Goal: Task Accomplishment & Management: Use online tool/utility

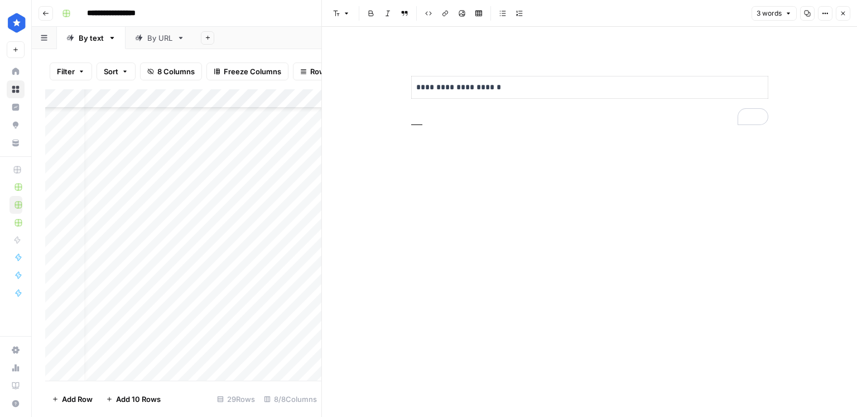
scroll to position [0, 15]
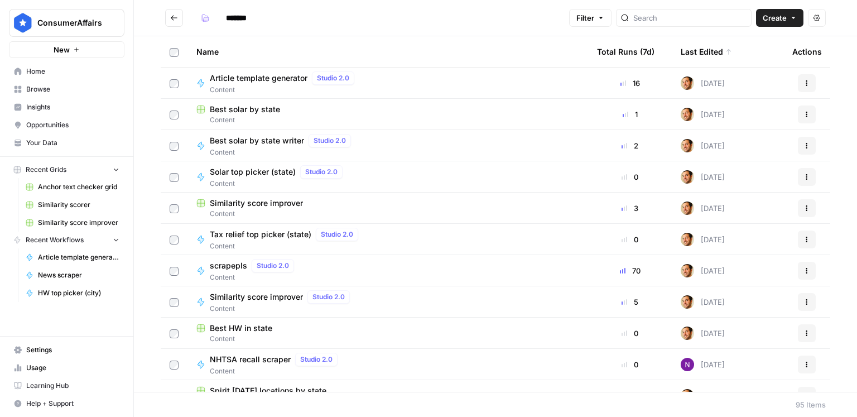
click at [786, 23] on span "Create" at bounding box center [775, 17] width 24 height 11
click at [757, 56] on span "Workflow" at bounding box center [759, 59] width 62 height 11
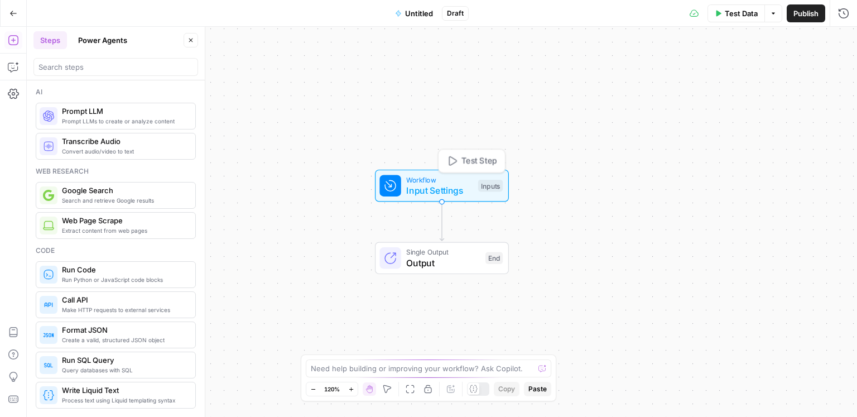
click at [422, 191] on span "Input Settings" at bounding box center [439, 190] width 66 height 13
click at [687, 79] on button "Add Field" at bounding box center [666, 76] width 325 height 18
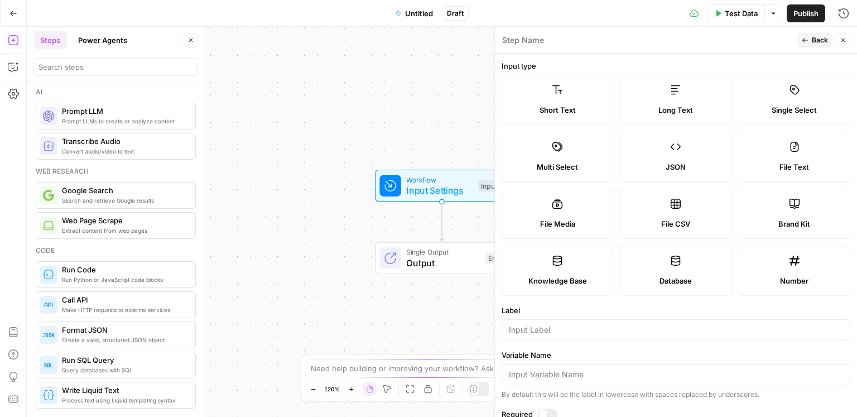
click at [578, 105] on div "Short Text" at bounding box center [557, 109] width 93 height 11
click at [559, 327] on input "Label" at bounding box center [676, 329] width 334 height 11
type input "State"
click at [811, 40] on button "Back" at bounding box center [814, 40] width 35 height 15
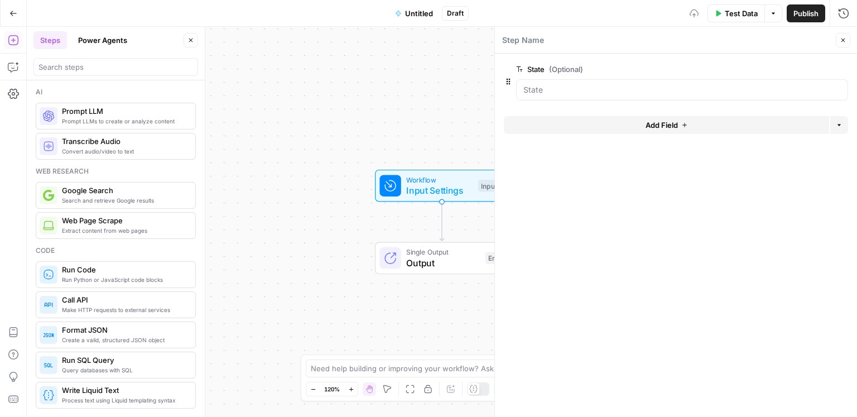
click at [718, 124] on button "Add Field" at bounding box center [666, 125] width 325 height 18
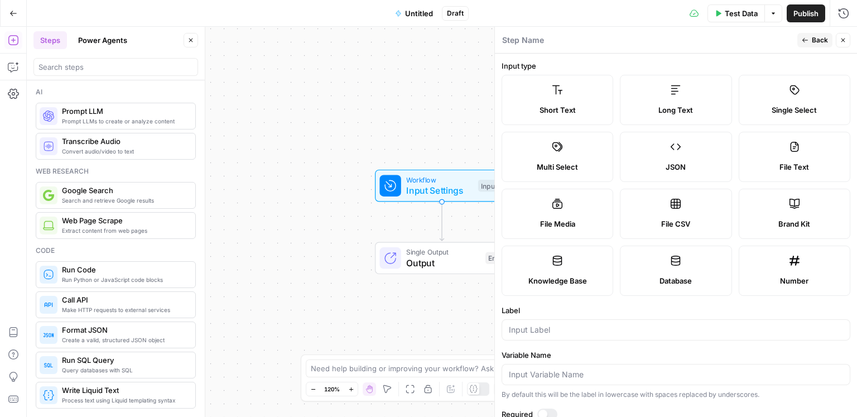
click at [680, 116] on label "Long Text" at bounding box center [676, 100] width 112 height 50
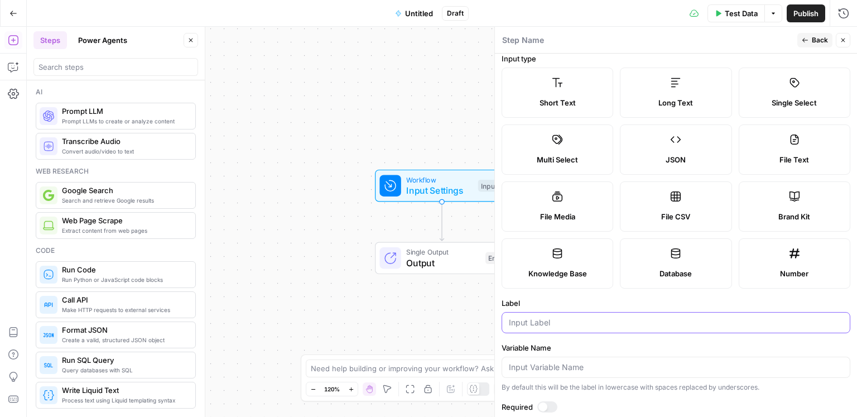
click at [533, 325] on input "Label" at bounding box center [676, 322] width 334 height 11
type input "Article template"
click at [544, 401] on label "Required" at bounding box center [676, 406] width 349 height 11
click at [544, 403] on div at bounding box center [542, 406] width 9 height 9
click at [813, 41] on span "Back" at bounding box center [820, 40] width 16 height 10
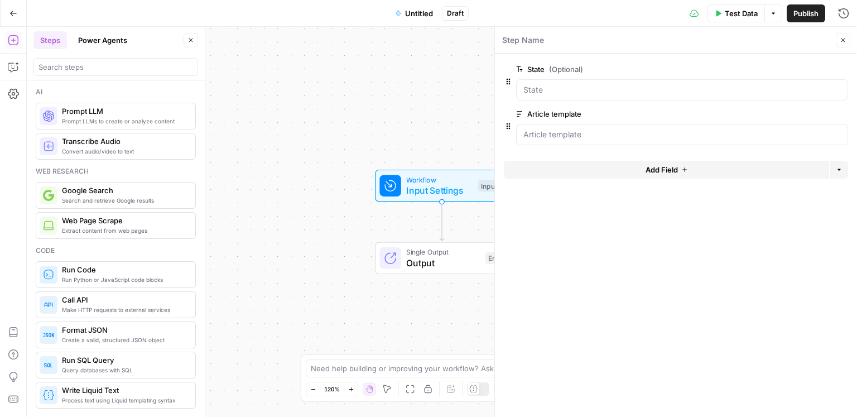
click at [815, 68] on span "edit field" at bounding box center [806, 69] width 25 height 9
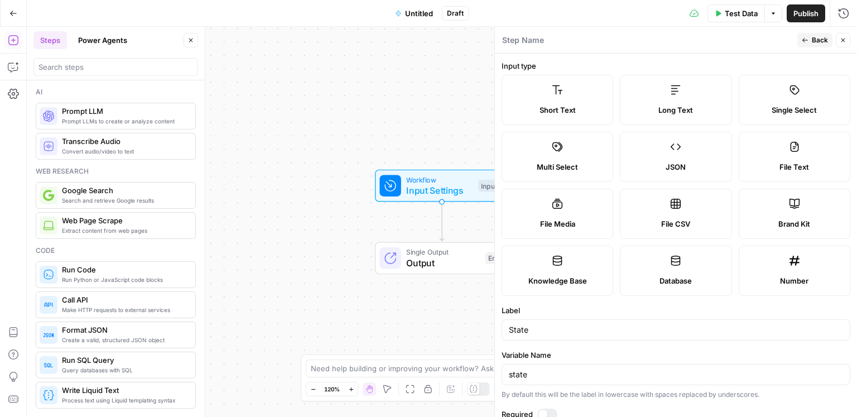
scroll to position [189, 0]
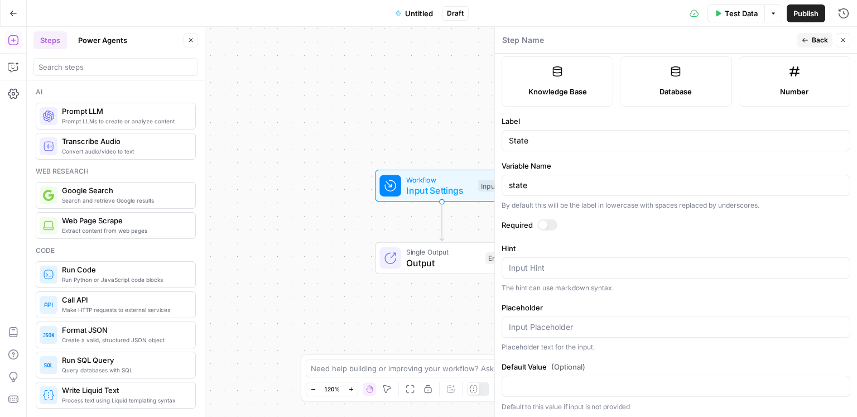
click at [544, 227] on div at bounding box center [542, 224] width 9 height 9
click at [311, 217] on div "Workflow Input Settings Inputs Single Output Output End" at bounding box center [442, 222] width 830 height 390
click at [846, 41] on icon "button" at bounding box center [843, 40] width 7 height 7
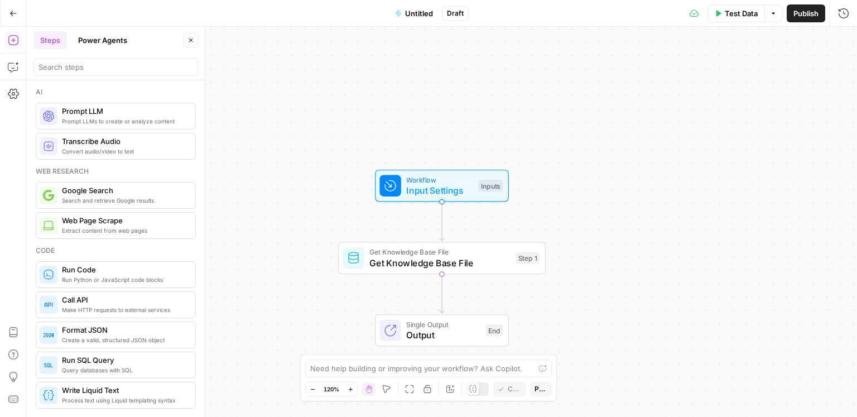
click at [280, 253] on div "Workflow Input Settings Inputs Get Knowledge Base File Get Knowledge Base File …" at bounding box center [442, 222] width 830 height 390
click at [270, 265] on div "Workflow Input Settings Inputs Get Knowledge Base File Get Knowledge Base File …" at bounding box center [442, 222] width 830 height 390
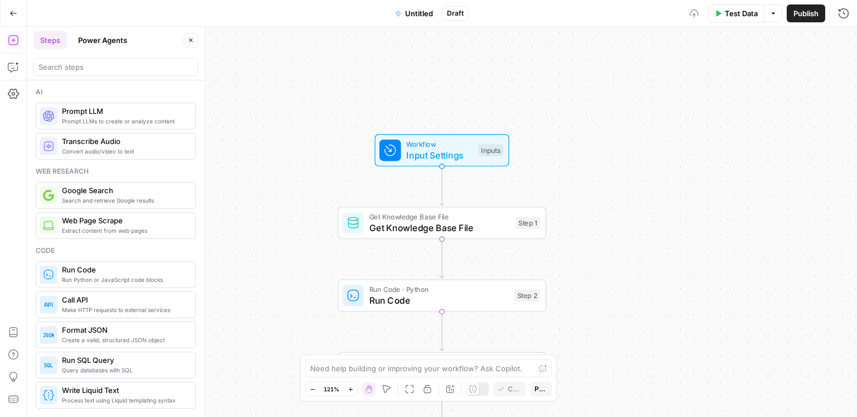
drag, startPoint x: 266, startPoint y: 264, endPoint x: 266, endPoint y: 168, distance: 96.0
click at [266, 163] on div "Workflow Input Settings Inputs Get Knowledge Base File Get Knowledge Base File …" at bounding box center [442, 222] width 830 height 390
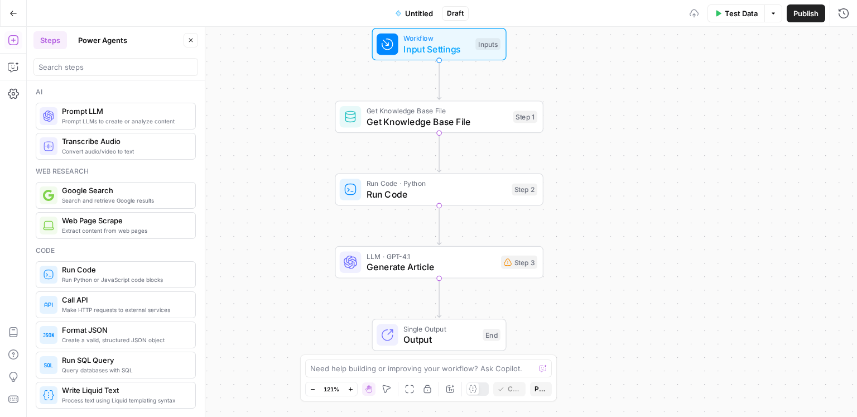
drag, startPoint x: 281, startPoint y: 203, endPoint x: 278, endPoint y: 119, distance: 83.2
click at [278, 119] on div "Workflow Input Settings Inputs Get Knowledge Base File Get Knowledge Base File …" at bounding box center [442, 222] width 830 height 390
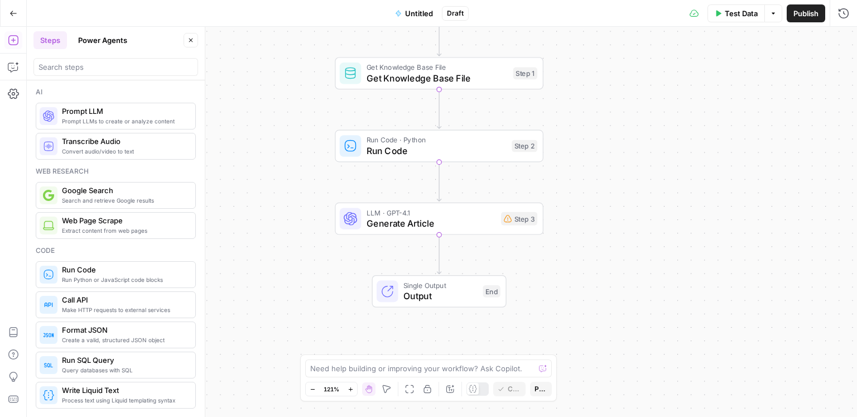
click at [287, 265] on div "Workflow Input Settings Inputs Get Knowledge Base File Get Knowledge Base File …" at bounding box center [442, 222] width 830 height 390
click at [416, 14] on span "Untitled" at bounding box center [419, 13] width 28 height 11
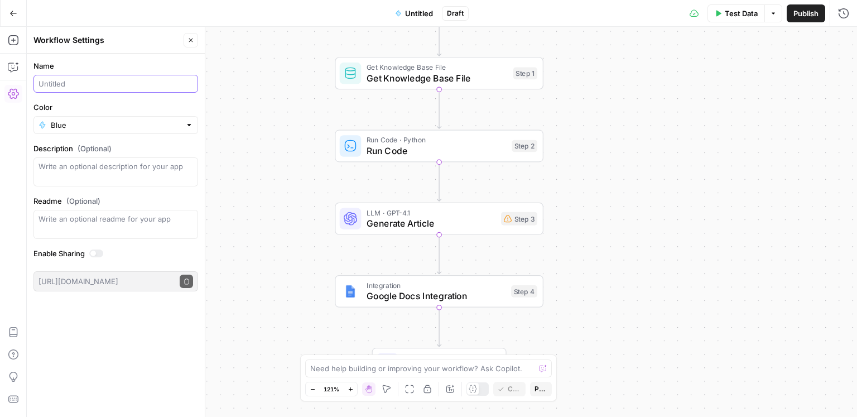
click at [89, 84] on input "Name" at bounding box center [116, 83] width 155 height 11
type input "Best tax relief by state writer"
click at [197, 46] on button "Close" at bounding box center [191, 40] width 15 height 15
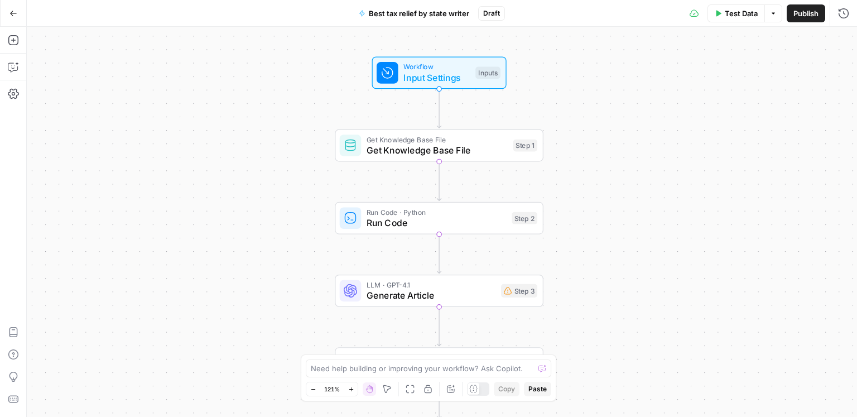
click at [508, 138] on div "Get Knowledge Base File Get Knowledge Base File Step 1 Copy step Delete step Ad…" at bounding box center [439, 145] width 198 height 23
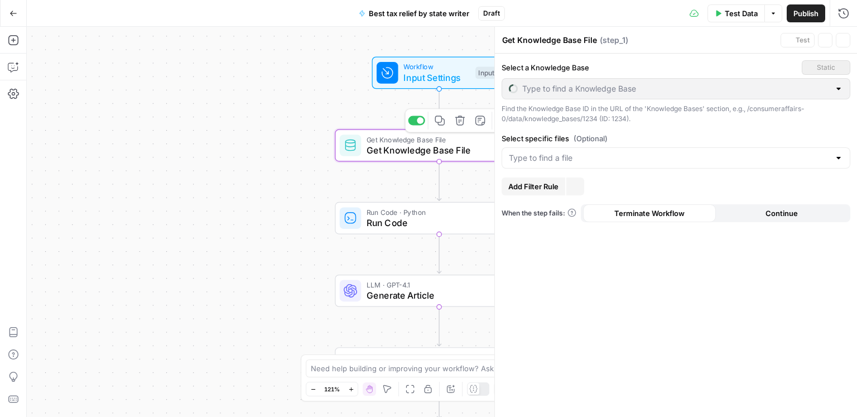
type input "HW by state"
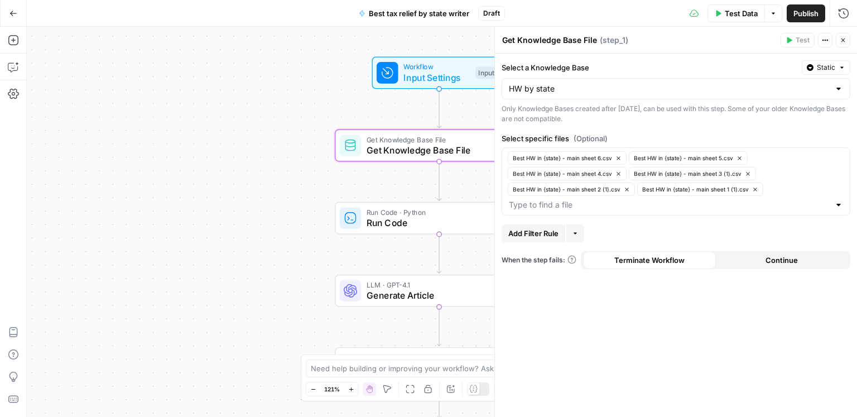
click at [739, 96] on div "HW by state" at bounding box center [676, 88] width 349 height 21
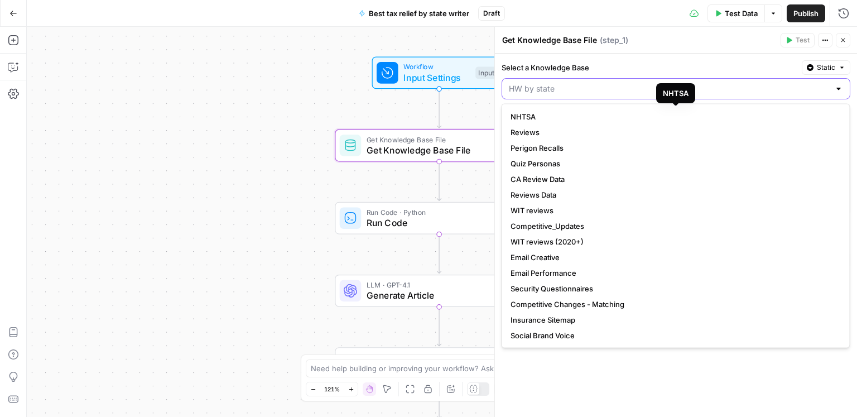
click at [657, 85] on input "Select a Knowledge Base" at bounding box center [669, 88] width 321 height 11
type input "HW by state"
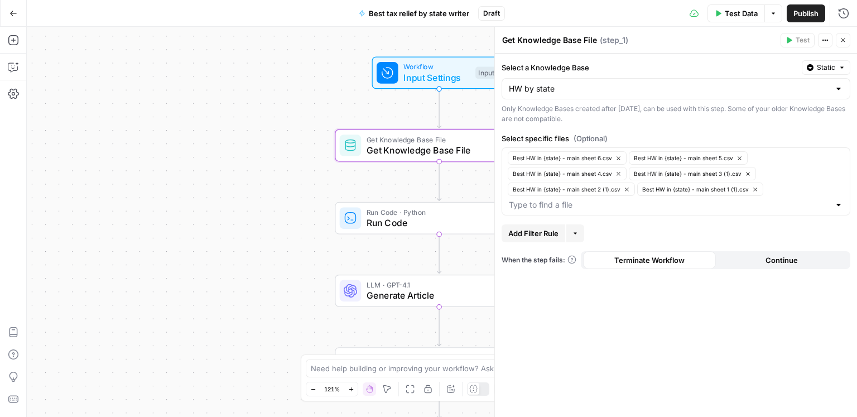
click at [658, 72] on label "Select a Knowledge Base" at bounding box center [650, 67] width 296 height 11
click at [658, 83] on input "HW by state" at bounding box center [669, 88] width 321 height 11
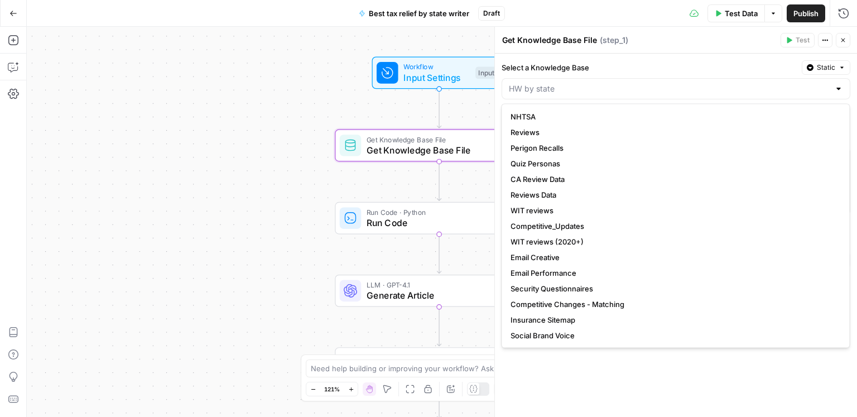
type input "HW by state"
click at [658, 72] on label "Select a Knowledge Base" at bounding box center [650, 67] width 296 height 11
click at [658, 83] on input "HW by state" at bounding box center [669, 88] width 321 height 11
type input "HW by state"
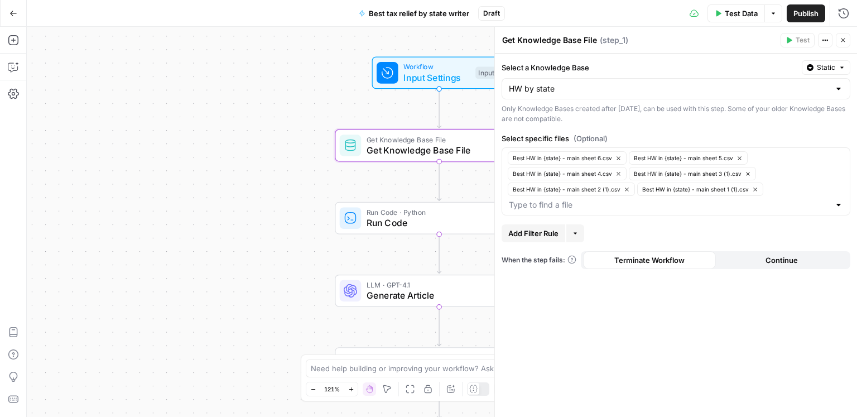
click at [671, 381] on div "Select a Knowledge Base Static HW by state Only Knowledge Bases created after […" at bounding box center [676, 235] width 362 height 363
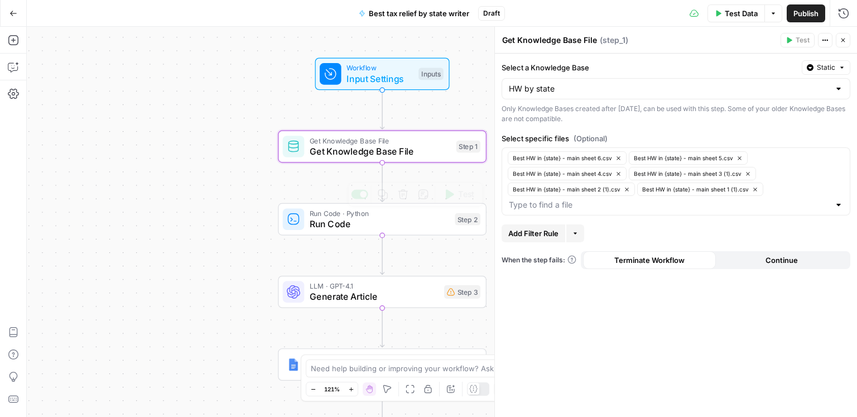
drag, startPoint x: 310, startPoint y: 206, endPoint x: 218, endPoint y: 209, distance: 92.1
click at [202, 208] on div "Workflow Input Settings Inputs Get Knowledge Base File Get Knowledge Base File …" at bounding box center [442, 222] width 830 height 390
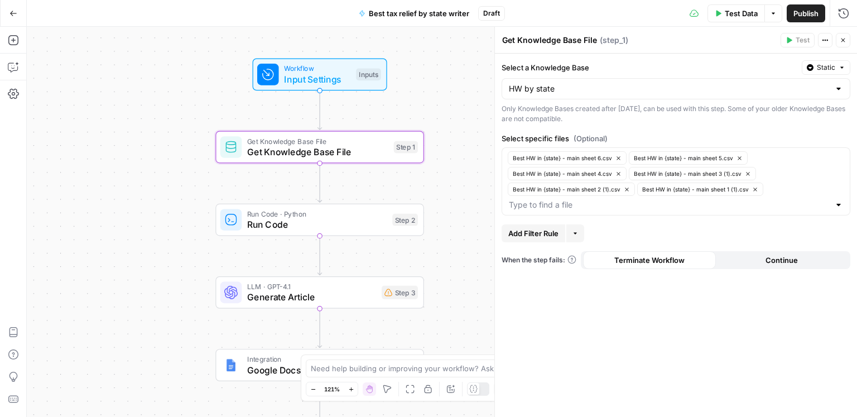
click at [302, 223] on span "Run Code" at bounding box center [317, 224] width 140 height 13
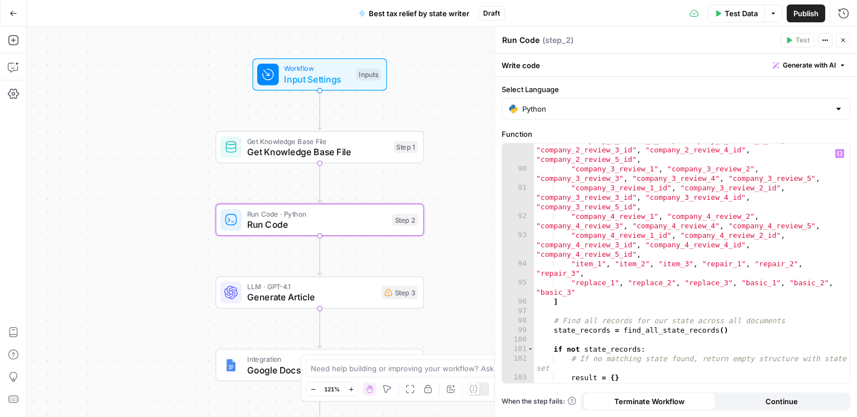
scroll to position [1155, 0]
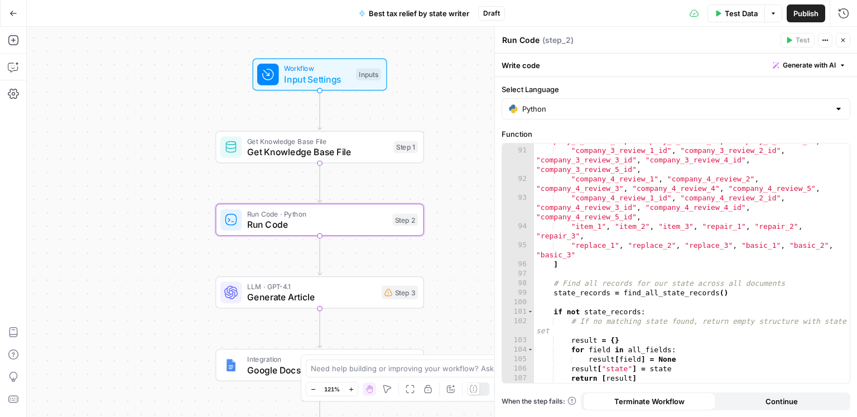
click at [626, 239] on div ""company_3_review_1" , "company_3_review_2" , "company_3_review_3" , "company_3…" at bounding box center [692, 261] width 316 height 268
type textarea "**********"
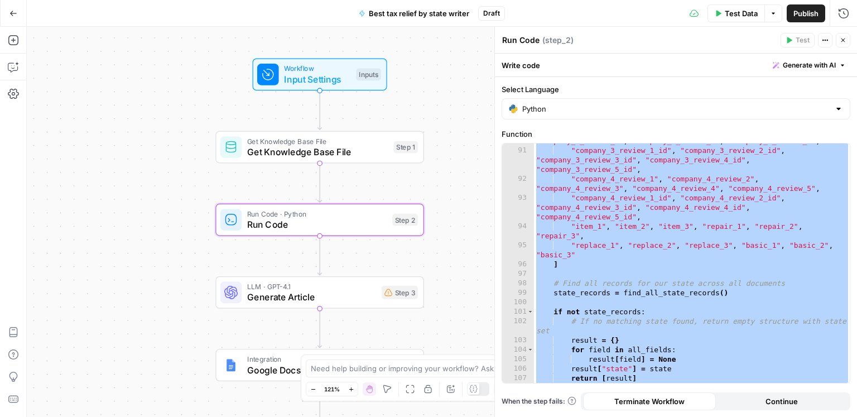
click at [522, 115] on div "Python" at bounding box center [676, 108] width 349 height 21
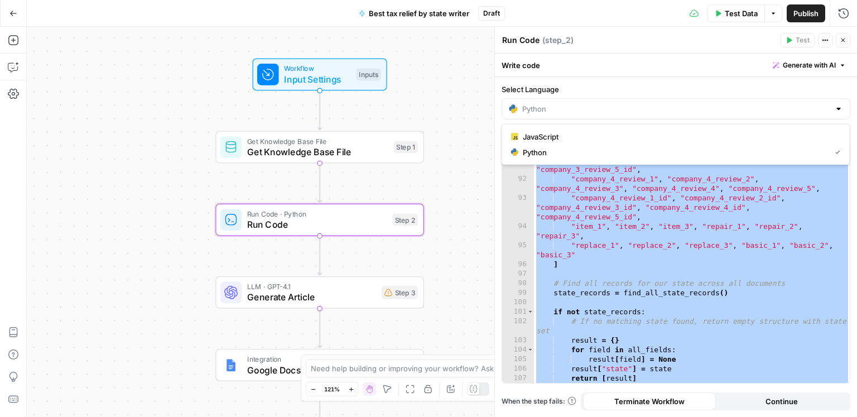
type input "Python"
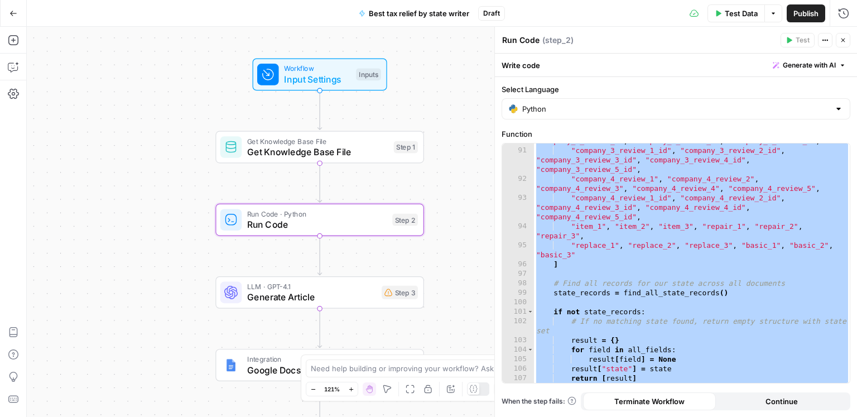
click at [600, 88] on label "Select Language" at bounding box center [676, 89] width 349 height 11
click at [600, 103] on input "Python" at bounding box center [675, 108] width 307 height 11
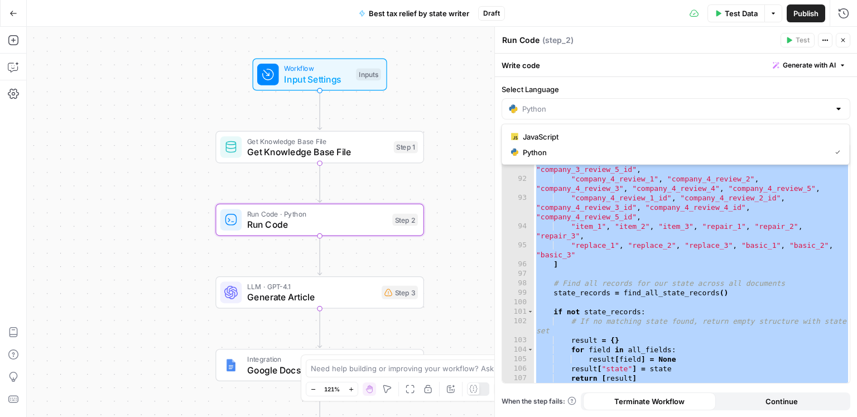
type input "Python"
click at [589, 86] on label "Select Language" at bounding box center [676, 89] width 349 height 11
click at [589, 103] on input "Python" at bounding box center [675, 108] width 307 height 11
type input "Python"
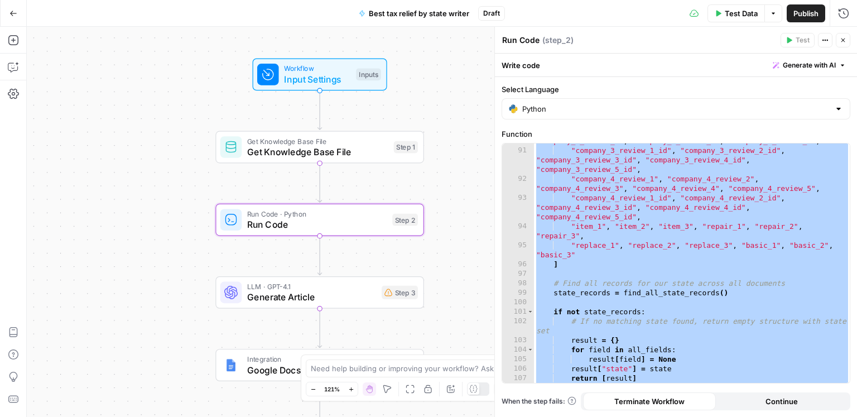
click at [625, 80] on div "**********" at bounding box center [676, 247] width 362 height 340
click at [325, 288] on span "LLM · GPT-4.1" at bounding box center [311, 286] width 129 height 11
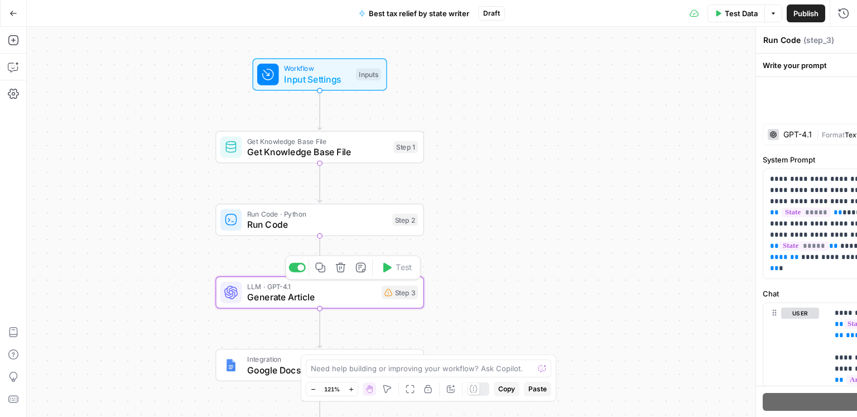
type textarea "Generate Article"
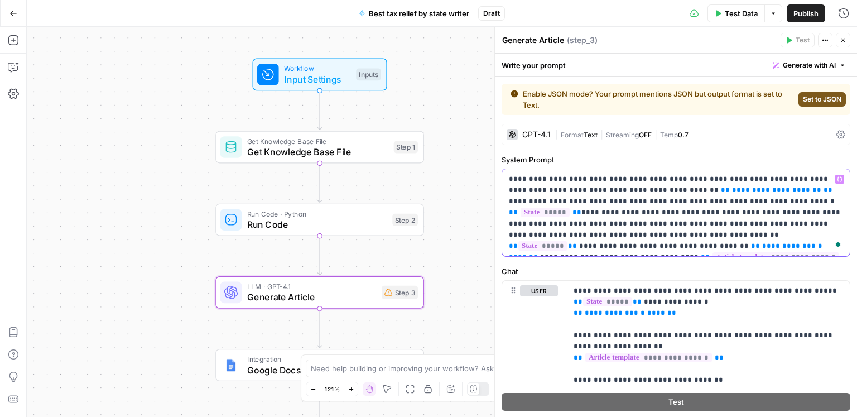
drag, startPoint x: 745, startPoint y: 179, endPoint x: 688, endPoint y: 181, distance: 57.0
click at [688, 181] on p "**********" at bounding box center [676, 213] width 335 height 78
drag, startPoint x: 520, startPoint y: 201, endPoint x: 539, endPoint y: 187, distance: 23.5
click at [539, 187] on p "**********" at bounding box center [676, 213] width 335 height 78
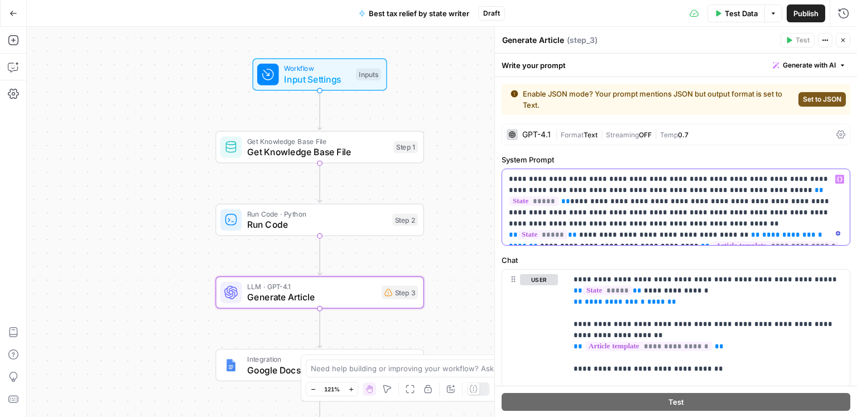
click at [670, 190] on p "**********" at bounding box center [676, 207] width 335 height 67
drag, startPoint x: 708, startPoint y: 190, endPoint x: 648, endPoint y: 192, distance: 60.3
click at [648, 192] on p "**********" at bounding box center [676, 207] width 335 height 67
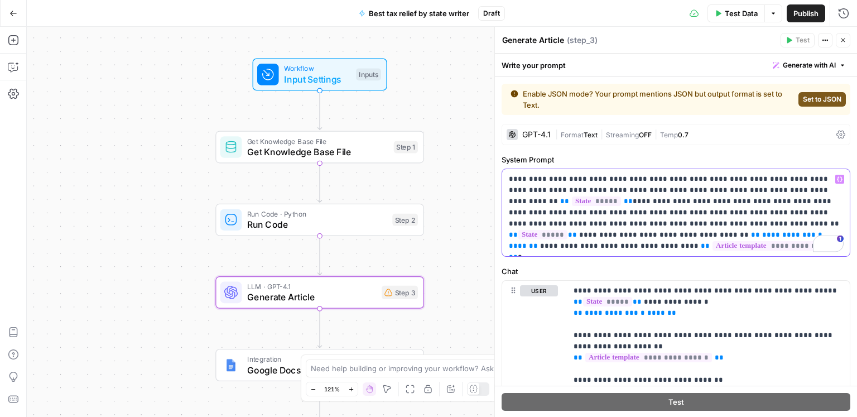
click at [673, 200] on p "**********" at bounding box center [676, 213] width 335 height 78
drag, startPoint x: 670, startPoint y: 203, endPoint x: 751, endPoint y: 203, distance: 81.5
click at [751, 203] on p "**********" at bounding box center [676, 213] width 335 height 78
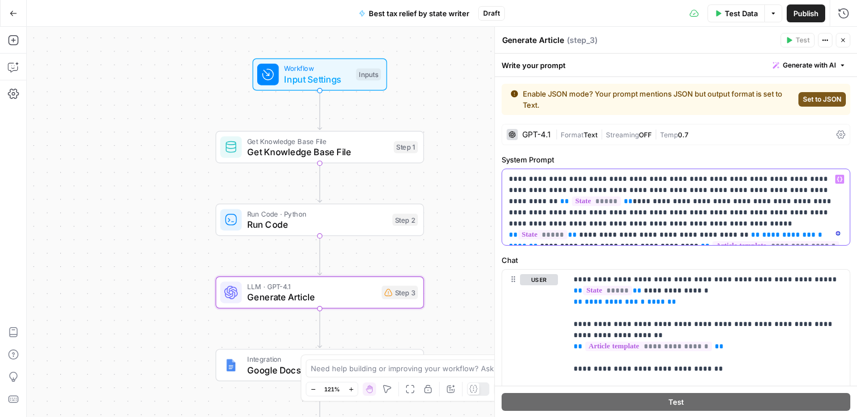
click at [760, 231] on span "**" at bounding box center [755, 234] width 9 height 7
drag, startPoint x: 763, startPoint y: 225, endPoint x: 513, endPoint y: 233, distance: 250.1
click at [513, 233] on p "**********" at bounding box center [676, 207] width 335 height 67
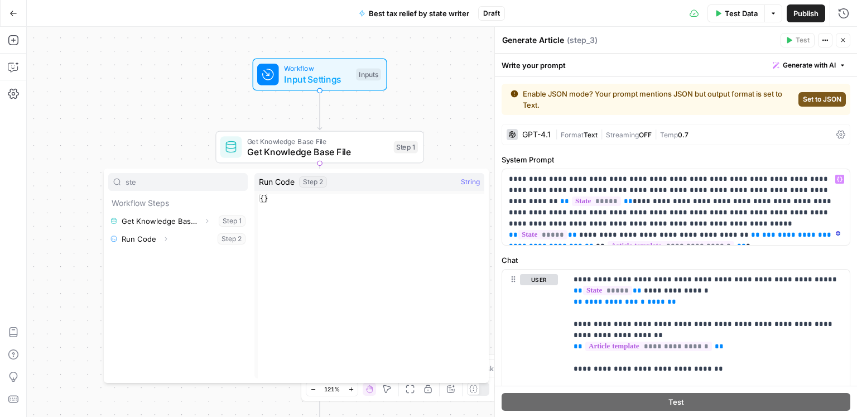
type input "ste"
click at [130, 234] on button "Select variable Run Code" at bounding box center [178, 239] width 140 height 18
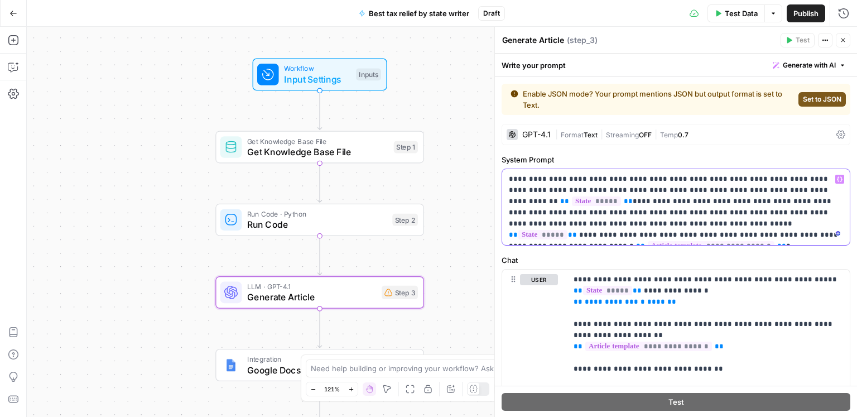
click at [811, 223] on p "**********" at bounding box center [676, 207] width 335 height 67
click at [842, 179] on icon "button" at bounding box center [840, 179] width 6 height 6
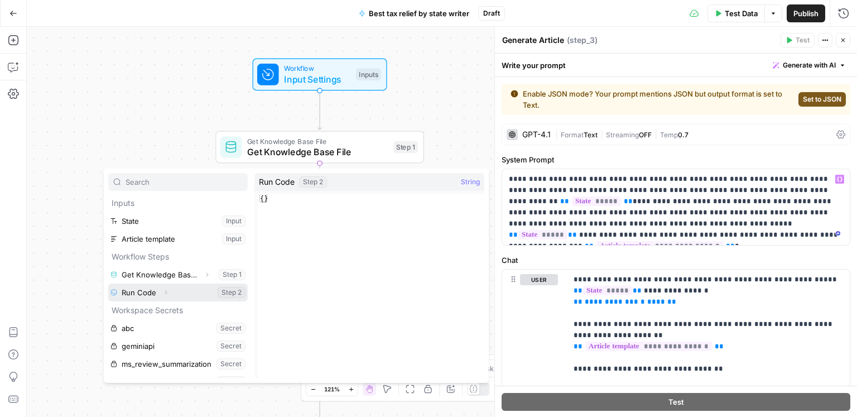
click at [194, 289] on button "Select variable Run Code" at bounding box center [178, 292] width 140 height 18
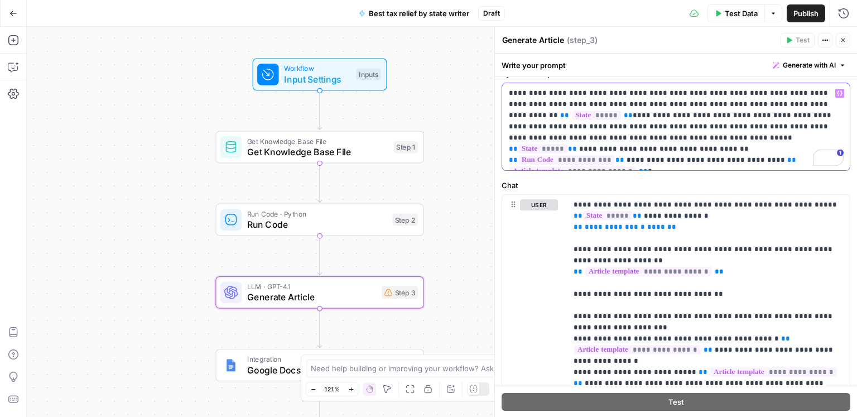
scroll to position [96, 0]
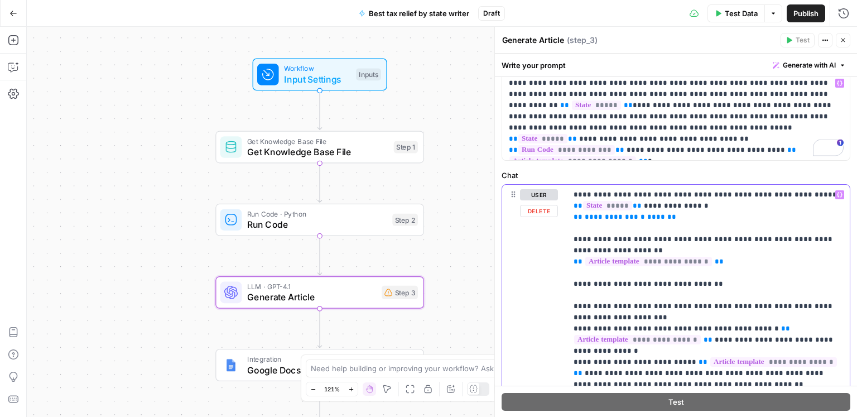
drag, startPoint x: 644, startPoint y: 218, endPoint x: 576, endPoint y: 217, distance: 68.1
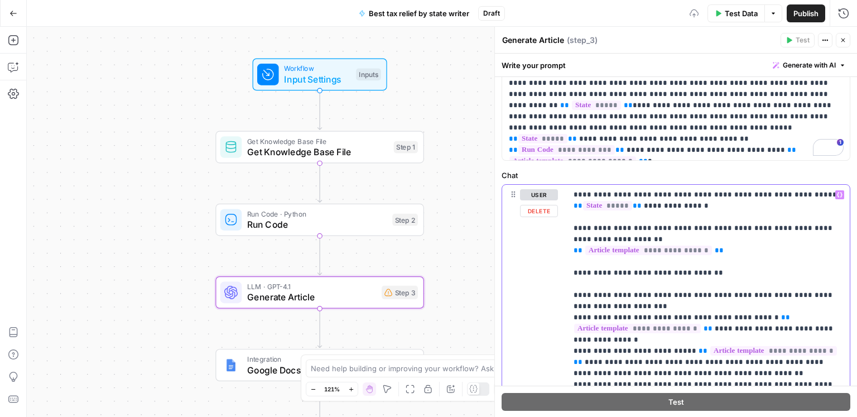
click at [840, 196] on icon "button" at bounding box center [840, 195] width 6 height 6
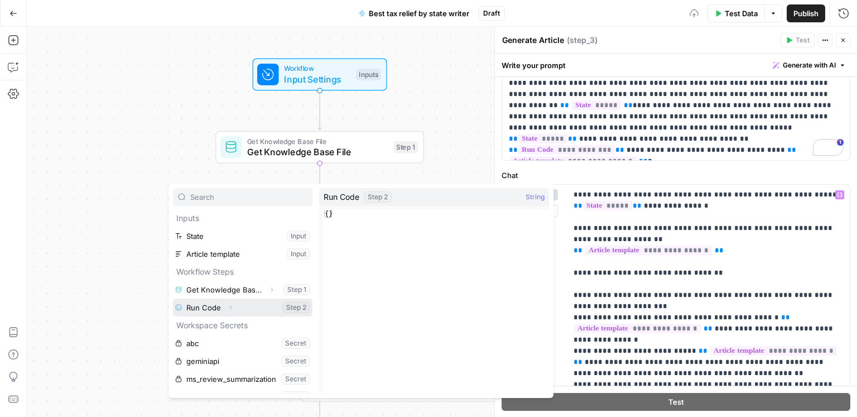
click at [242, 307] on button "Select variable Run Code" at bounding box center [243, 308] width 140 height 18
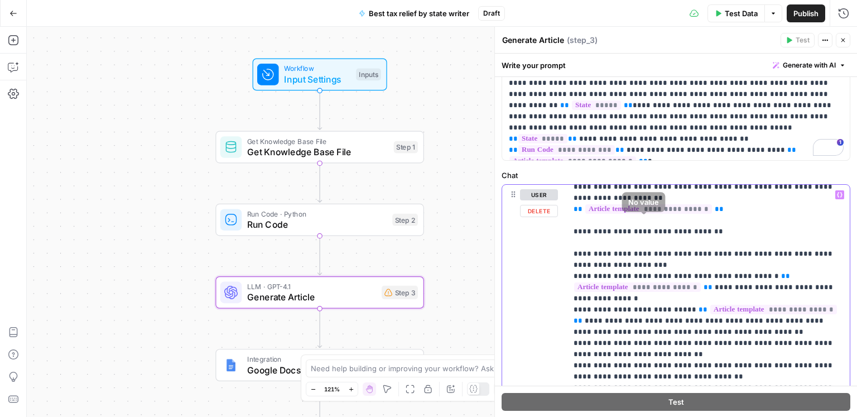
scroll to position [60, 0]
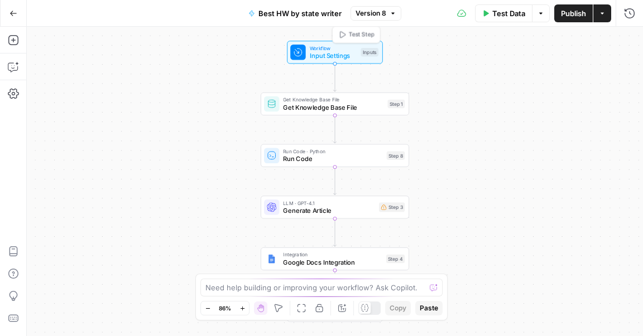
click at [339, 49] on span "Workflow" at bounding box center [333, 48] width 47 height 8
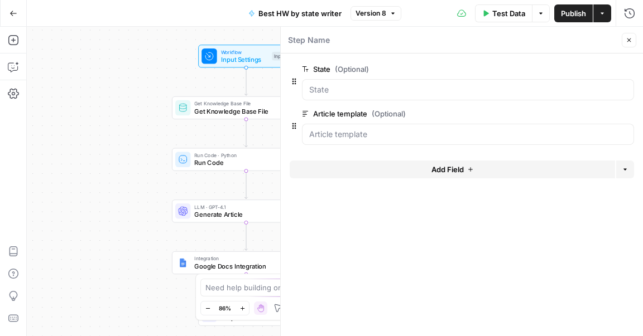
drag, startPoint x: 194, startPoint y: 94, endPoint x: 129, endPoint y: 95, distance: 64.7
click at [127, 96] on div "Workflow Input Settings Inputs Get Knowledge Base File Get Knowledge Base File …" at bounding box center [335, 182] width 616 height 310
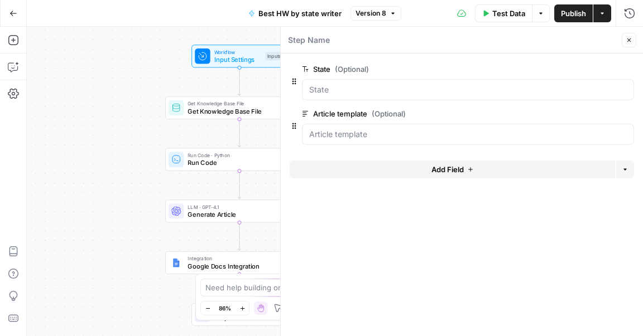
drag, startPoint x: 94, startPoint y: 99, endPoint x: 102, endPoint y: 104, distance: 8.5
click at [80, 103] on div "Workflow Input Settings Inputs Get Knowledge Base File Get Knowledge Base File …" at bounding box center [335, 182] width 616 height 310
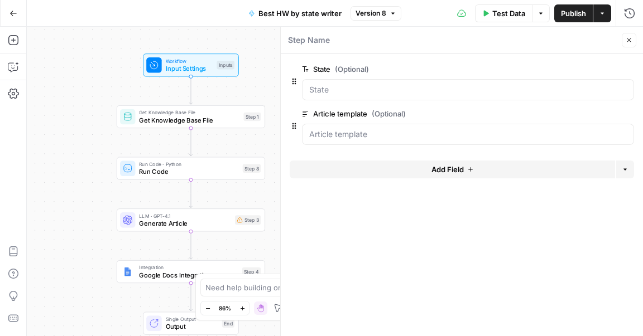
click at [593, 69] on span "edit field" at bounding box center [592, 69] width 25 height 9
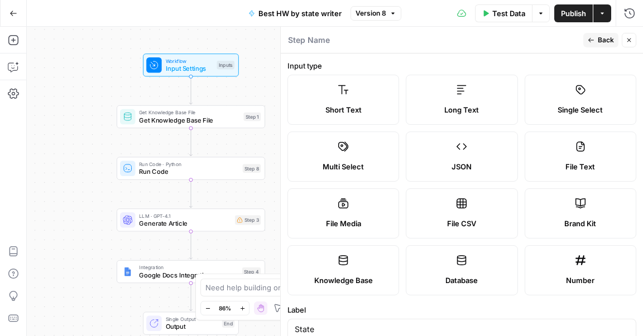
click at [597, 46] on button "Back" at bounding box center [600, 40] width 35 height 15
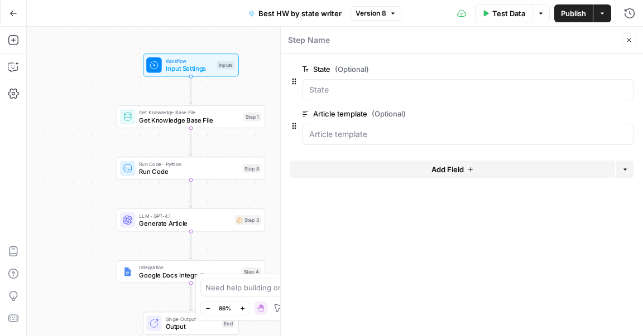
click at [592, 110] on span "edit field" at bounding box center [592, 113] width 25 height 9
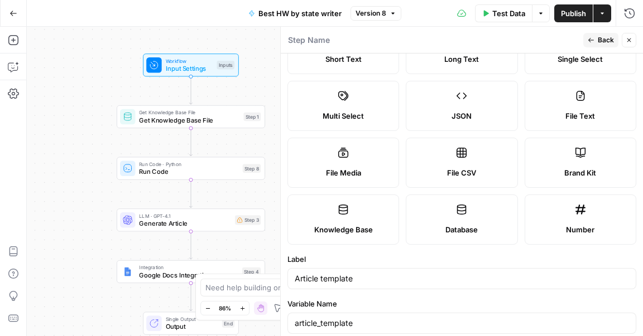
scroll to position [81, 0]
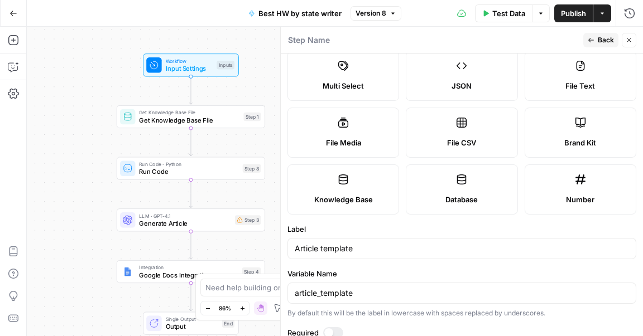
click at [598, 39] on button "Back" at bounding box center [600, 40] width 35 height 15
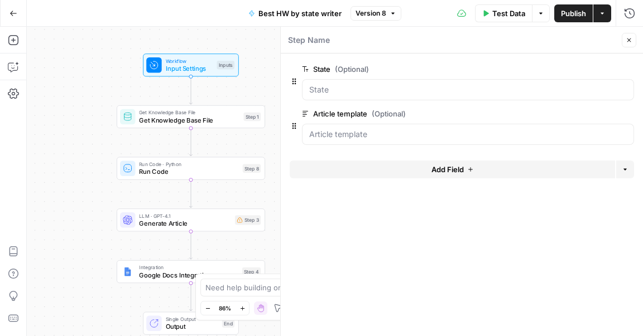
click at [223, 104] on div "Workflow Input Settings Inputs Get Knowledge Base File Get Knowledge Base File …" at bounding box center [335, 182] width 616 height 310
click at [217, 121] on span "Get Knowledge Base File" at bounding box center [189, 120] width 100 height 9
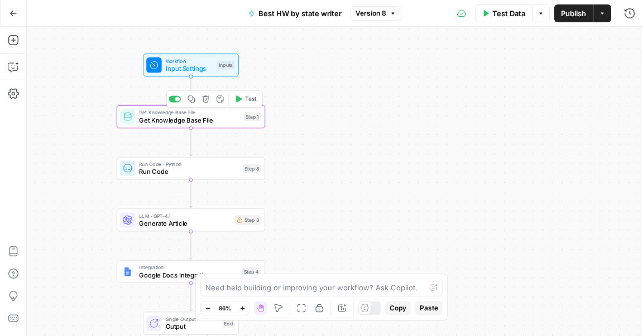
type input "HW by state"
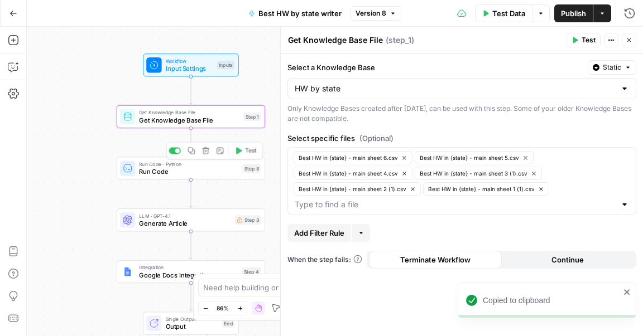
click at [229, 170] on span "Run Code" at bounding box center [188, 171] width 99 height 9
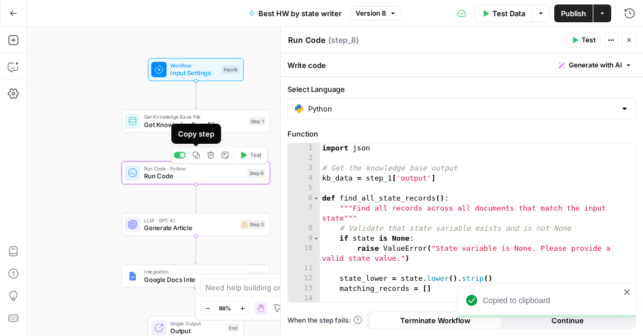
click at [194, 158] on icon "button" at bounding box center [197, 156] width 8 height 8
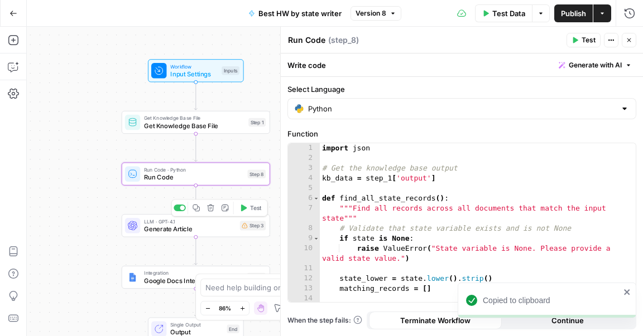
click at [198, 212] on button "Copy step" at bounding box center [196, 208] width 12 height 12
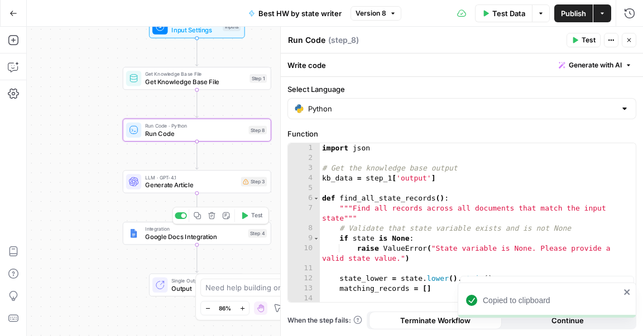
click at [196, 219] on icon "button" at bounding box center [197, 216] width 7 height 7
